Goal: Task Accomplishment & Management: Use online tool/utility

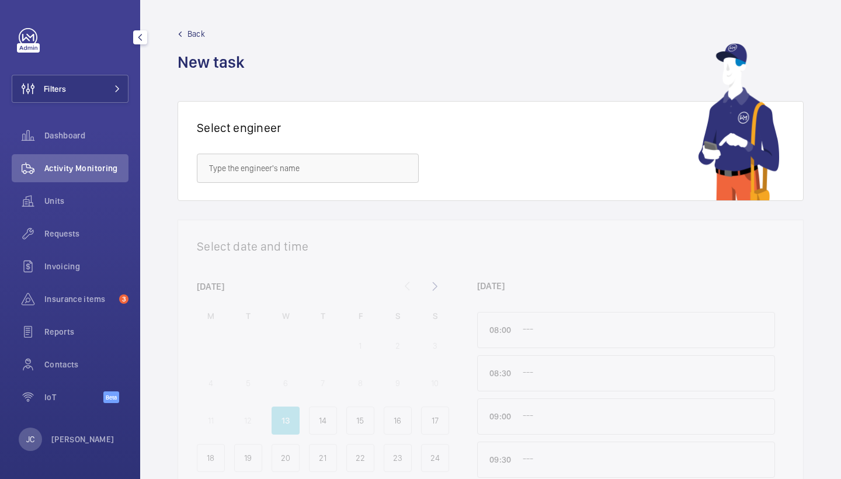
click at [93, 167] on span "Activity Monitoring" at bounding box center [86, 168] width 84 height 12
click at [86, 237] on span "Requests" at bounding box center [86, 234] width 84 height 12
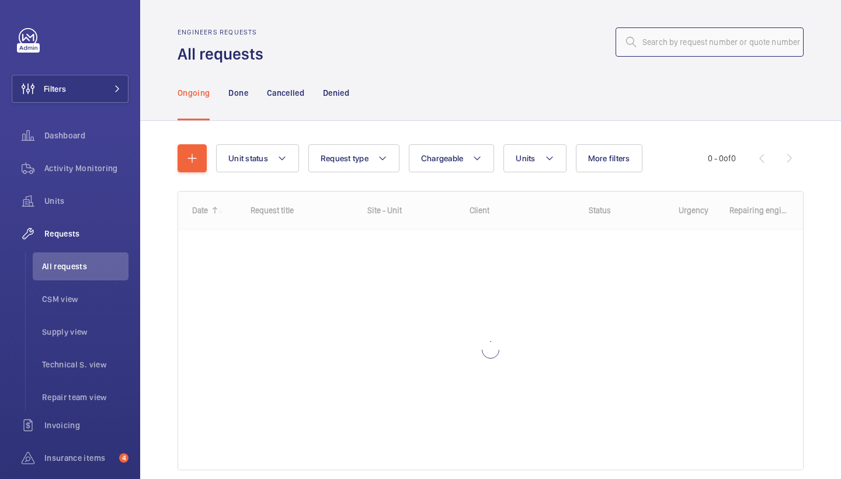
click at [726, 39] on input "text" at bounding box center [710, 41] width 188 height 29
paste input "R25-10799"
type input "R25-10799"
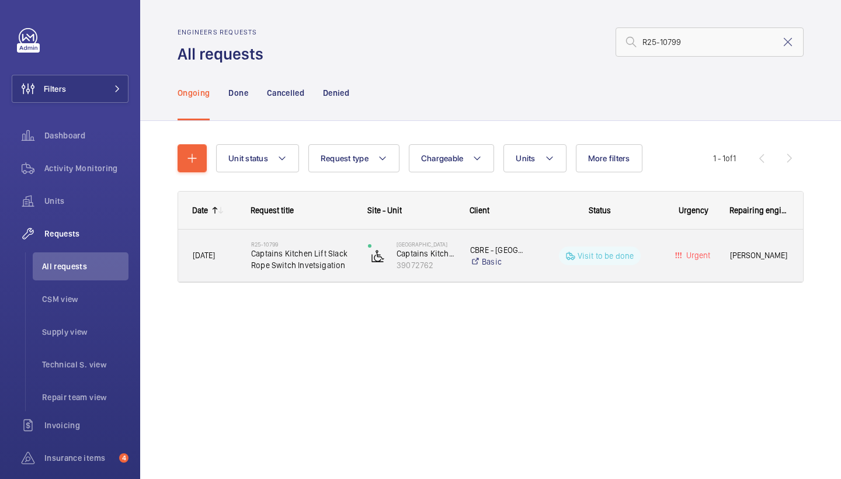
click at [291, 272] on div "R25-10799 Captains Kitchen Lift Slack Rope Switch Invetsigation" at bounding box center [302, 256] width 102 height 34
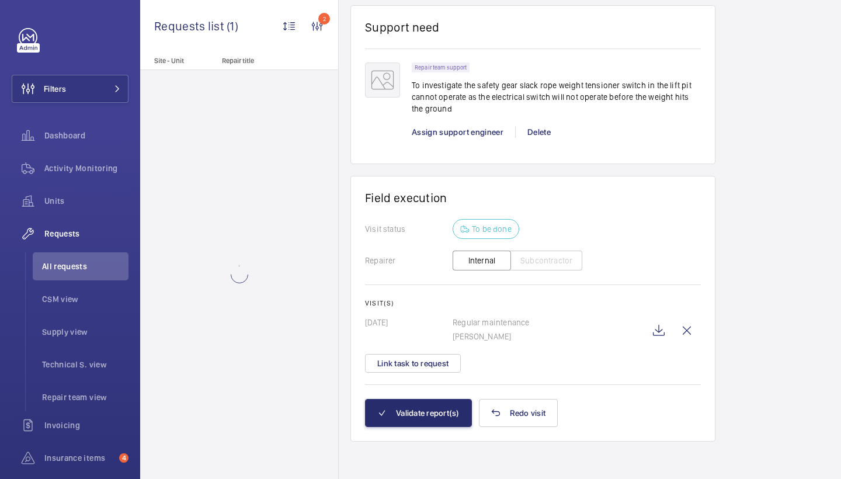
scroll to position [909, 0]
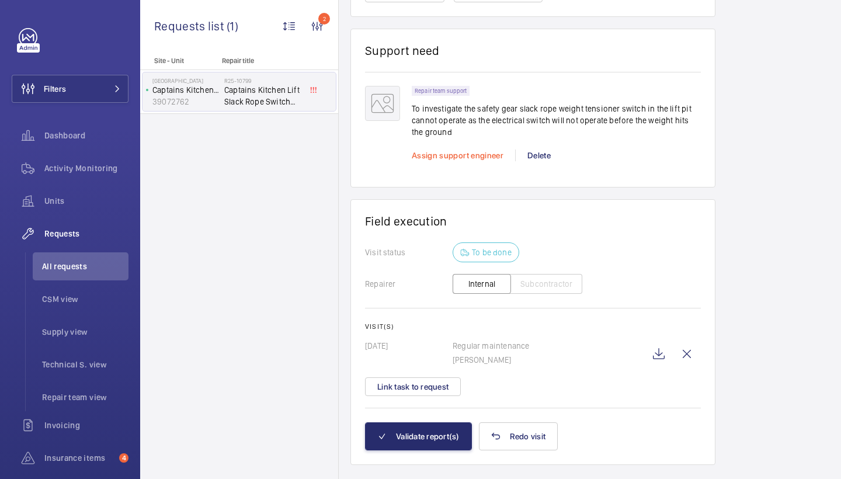
click at [470, 160] on span "Assign support engineer" at bounding box center [458, 155] width 92 height 9
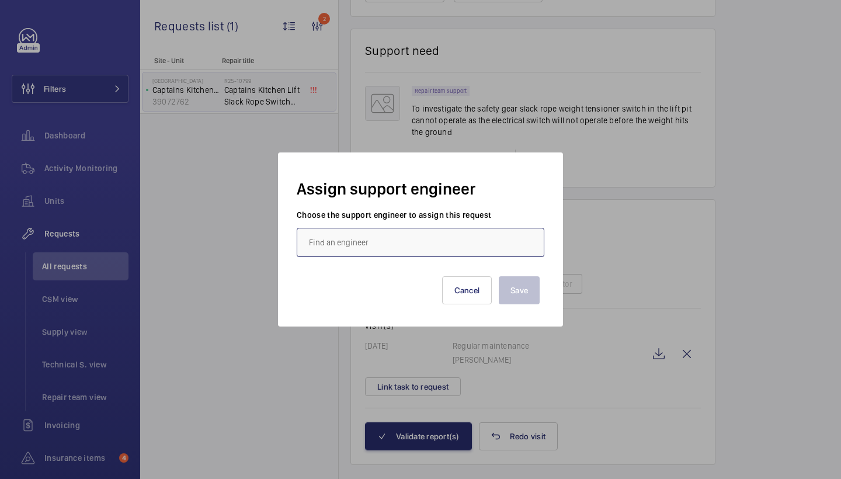
click at [376, 248] on input "text" at bounding box center [421, 242] width 248 height 29
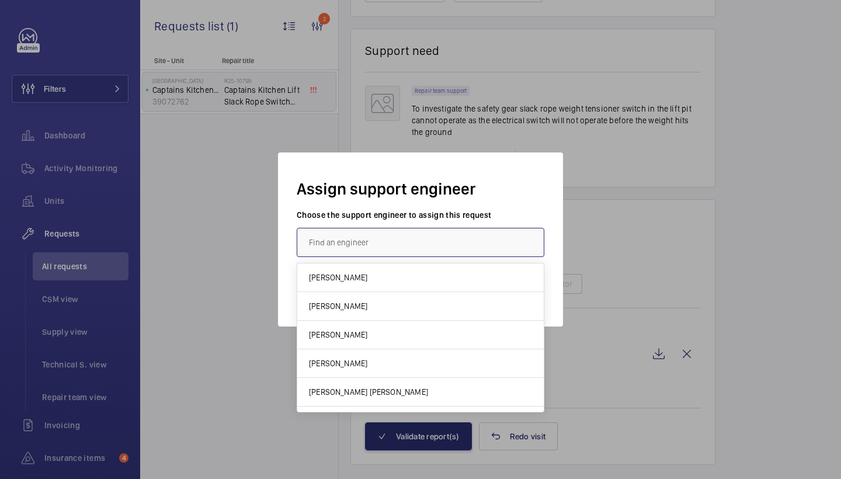
type input "a"
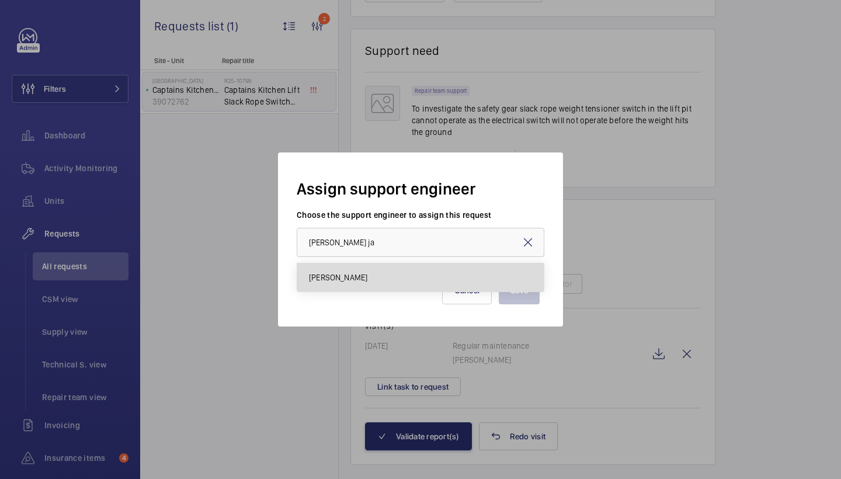
click at [349, 286] on mat-option "[PERSON_NAME]" at bounding box center [420, 277] width 247 height 28
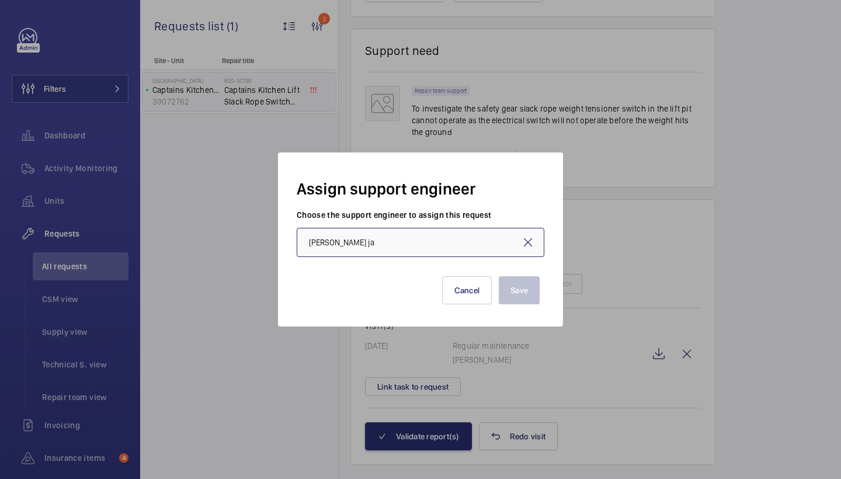
type input "[PERSON_NAME]"
click at [501, 292] on button "Save" at bounding box center [519, 290] width 41 height 28
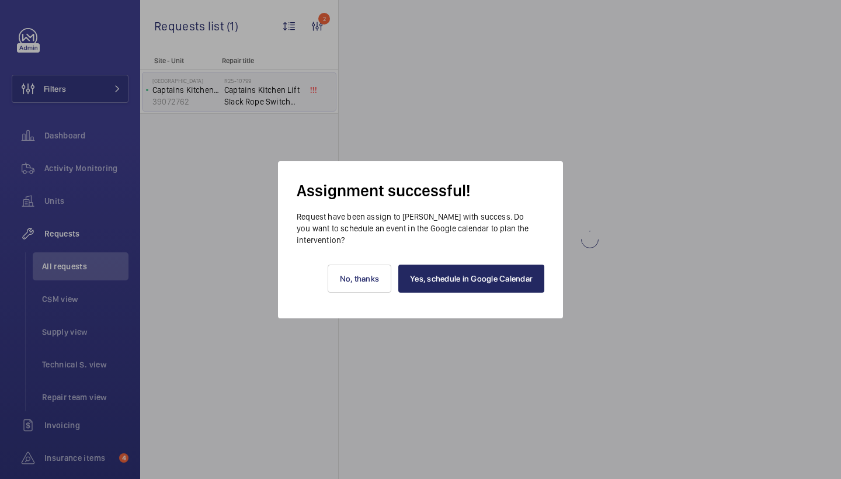
click at [494, 278] on link "Yes, schedule in Google Calendar" at bounding box center [471, 279] width 146 height 28
